Goal: Find specific page/section: Find specific page/section

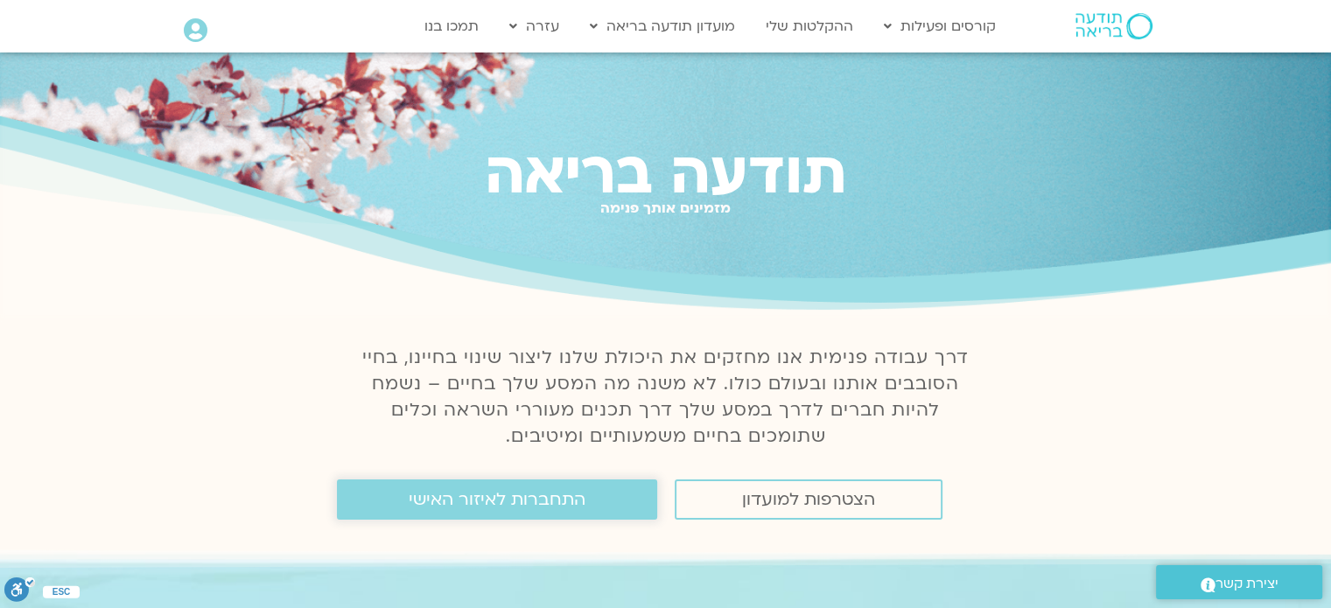
click at [509, 502] on span "התחברות לאיזור האישי" at bounding box center [497, 499] width 177 height 19
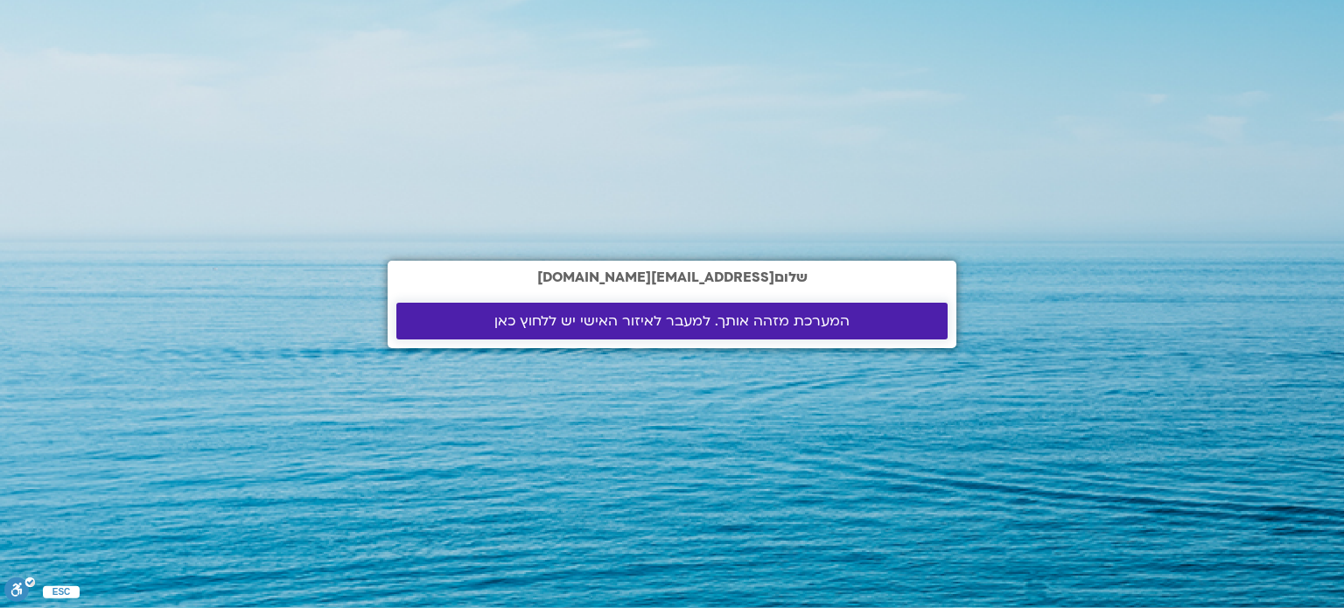
click at [590, 317] on span "המערכת מזהה אותך. למעבר לאיזור האישי יש ללחוץ כאן" at bounding box center [671, 321] width 355 height 16
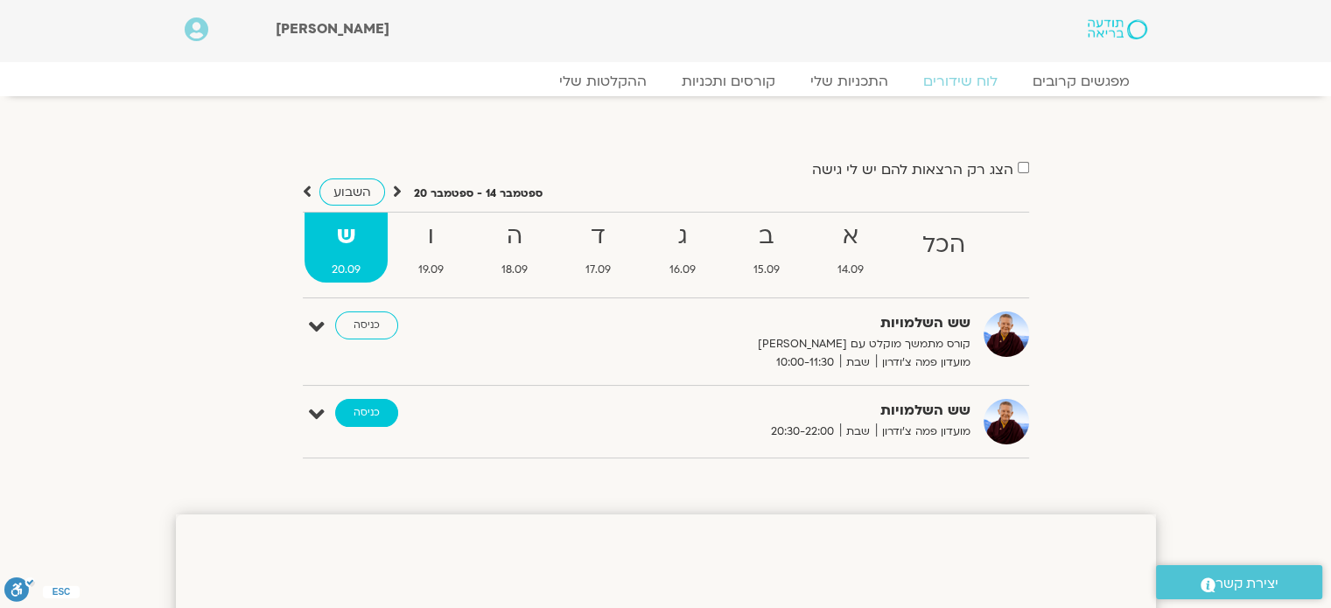
click at [365, 417] on link "כניסה" at bounding box center [366, 413] width 63 height 28
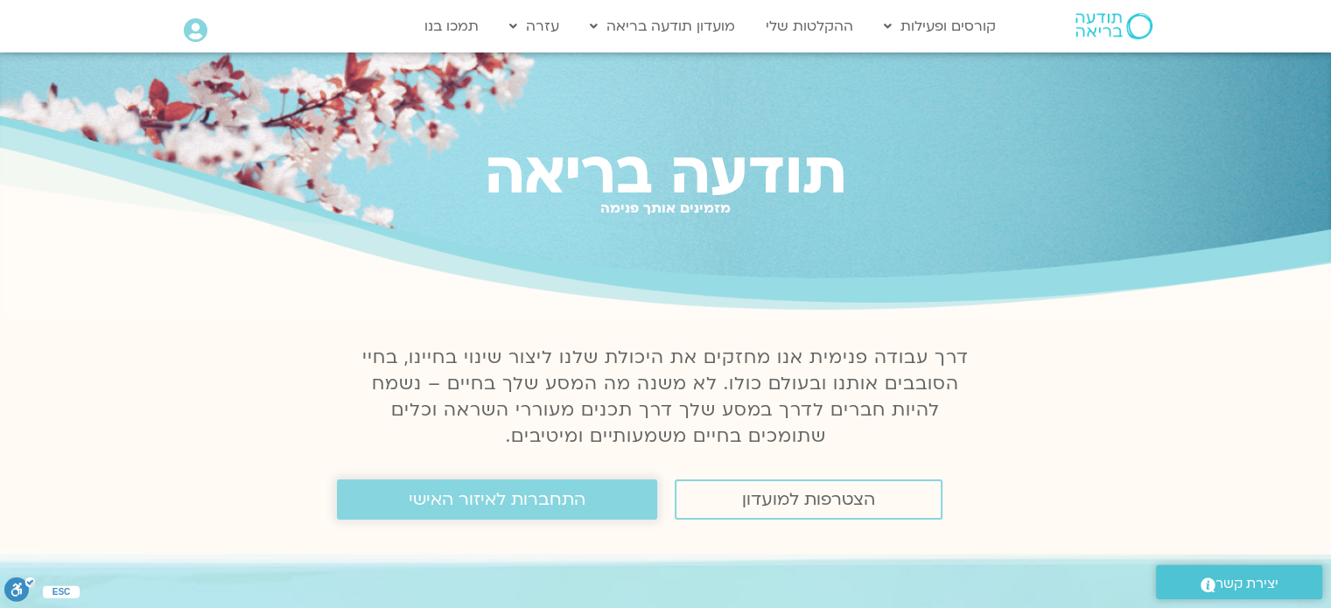
click at [523, 507] on span "התחברות לאיזור האישי" at bounding box center [497, 499] width 177 height 19
